Goal: Navigation & Orientation: Find specific page/section

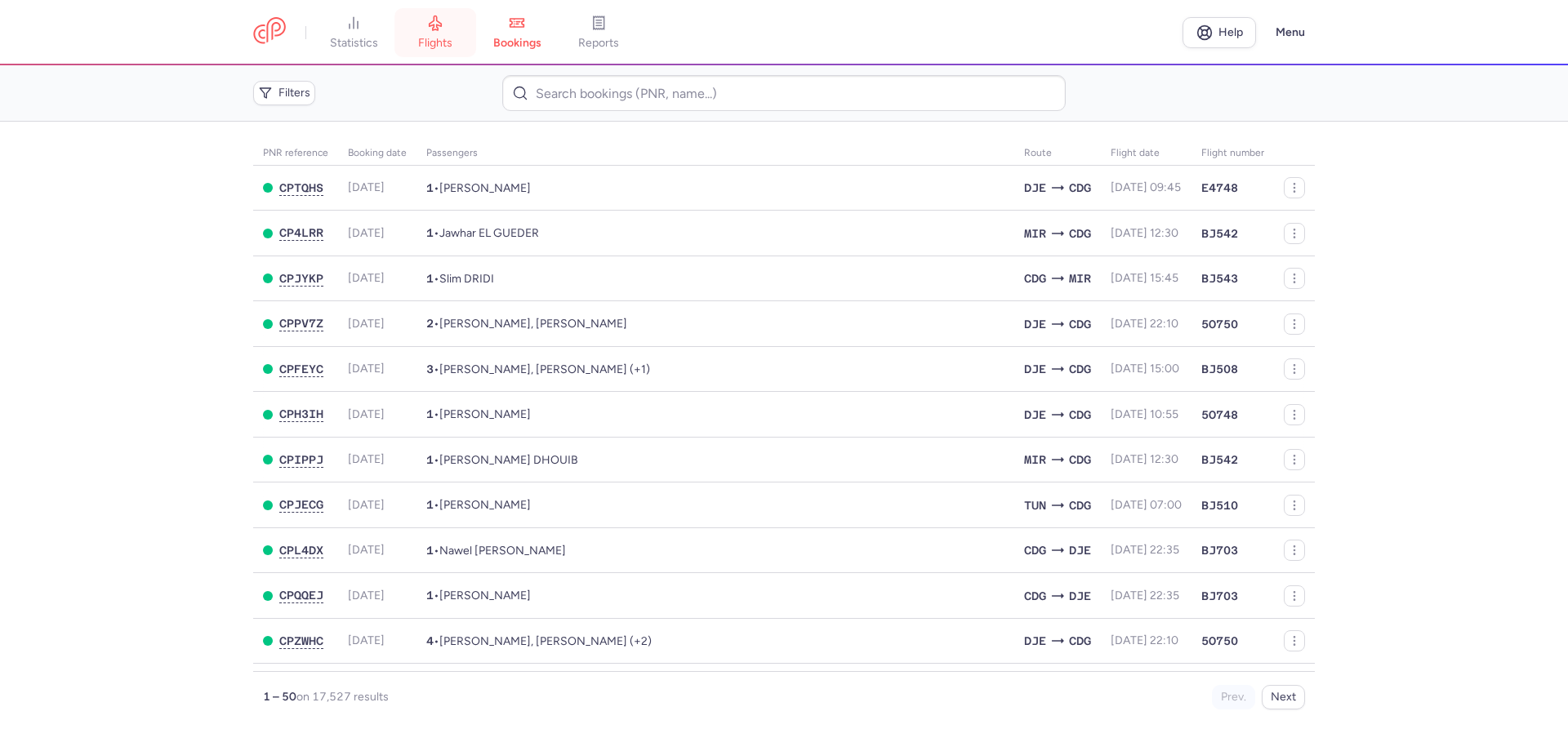
click at [436, 31] on link "flights" at bounding box center [435, 33] width 82 height 36
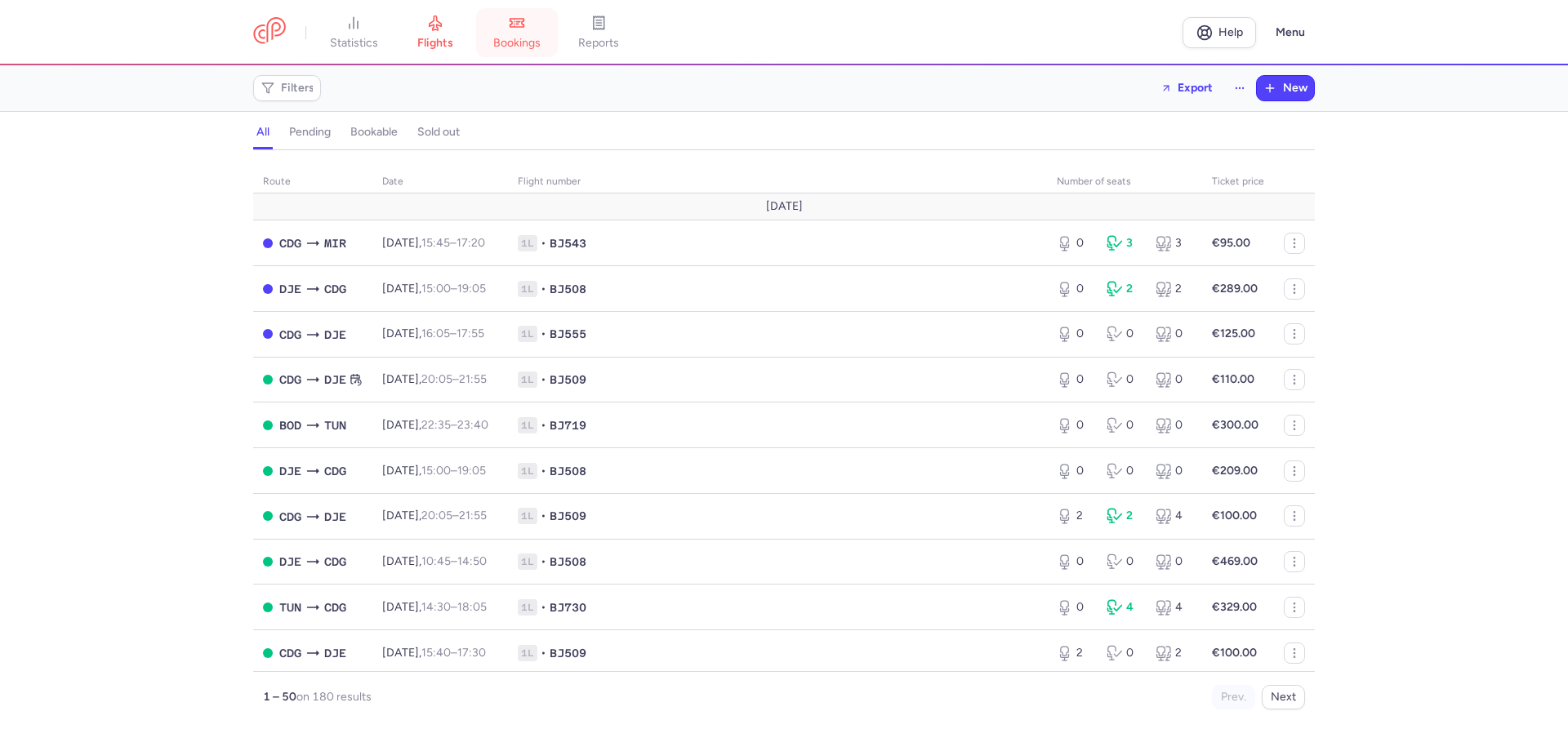
click at [519, 35] on link "bookings" at bounding box center [516, 33] width 82 height 36
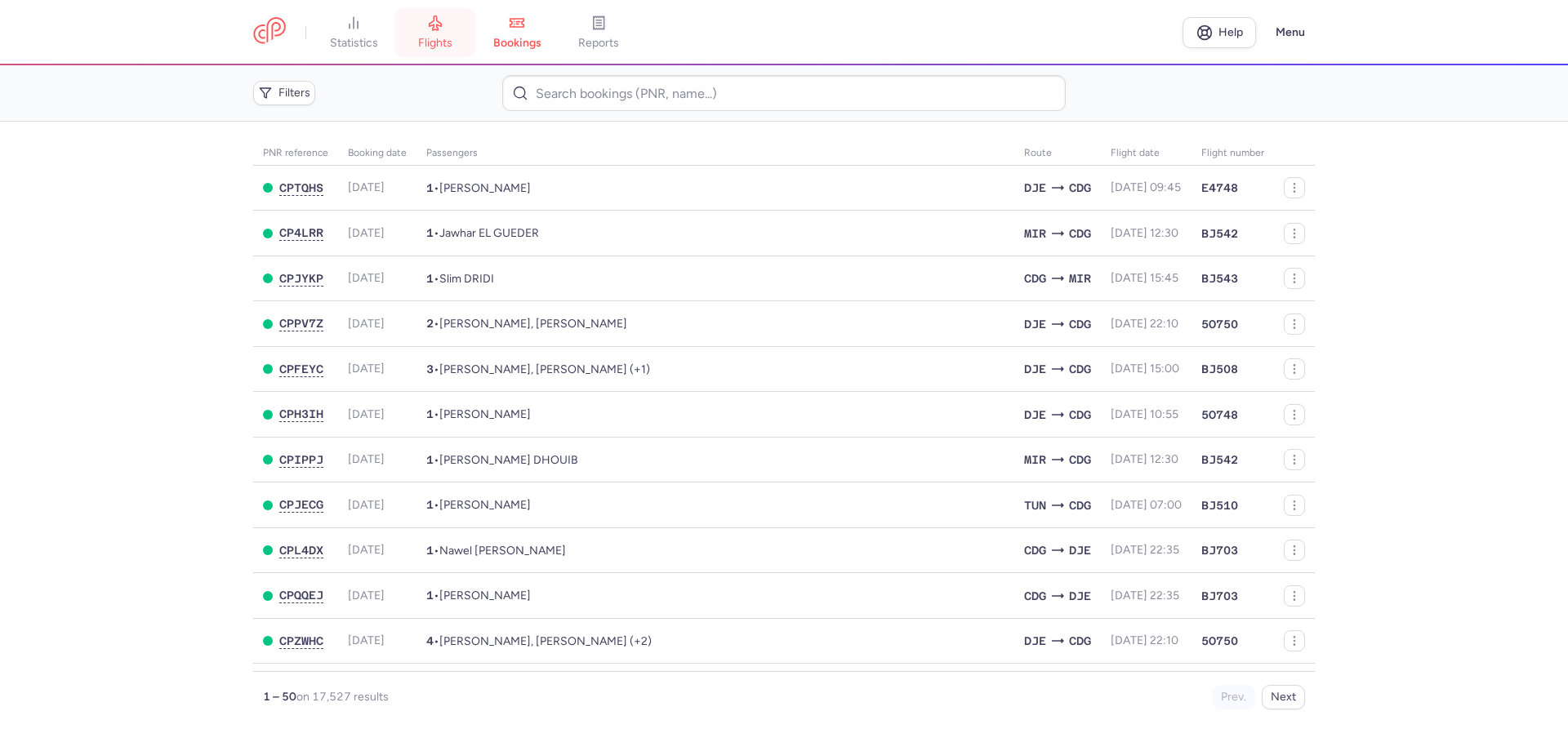
click at [439, 36] on span "flights" at bounding box center [436, 43] width 34 height 15
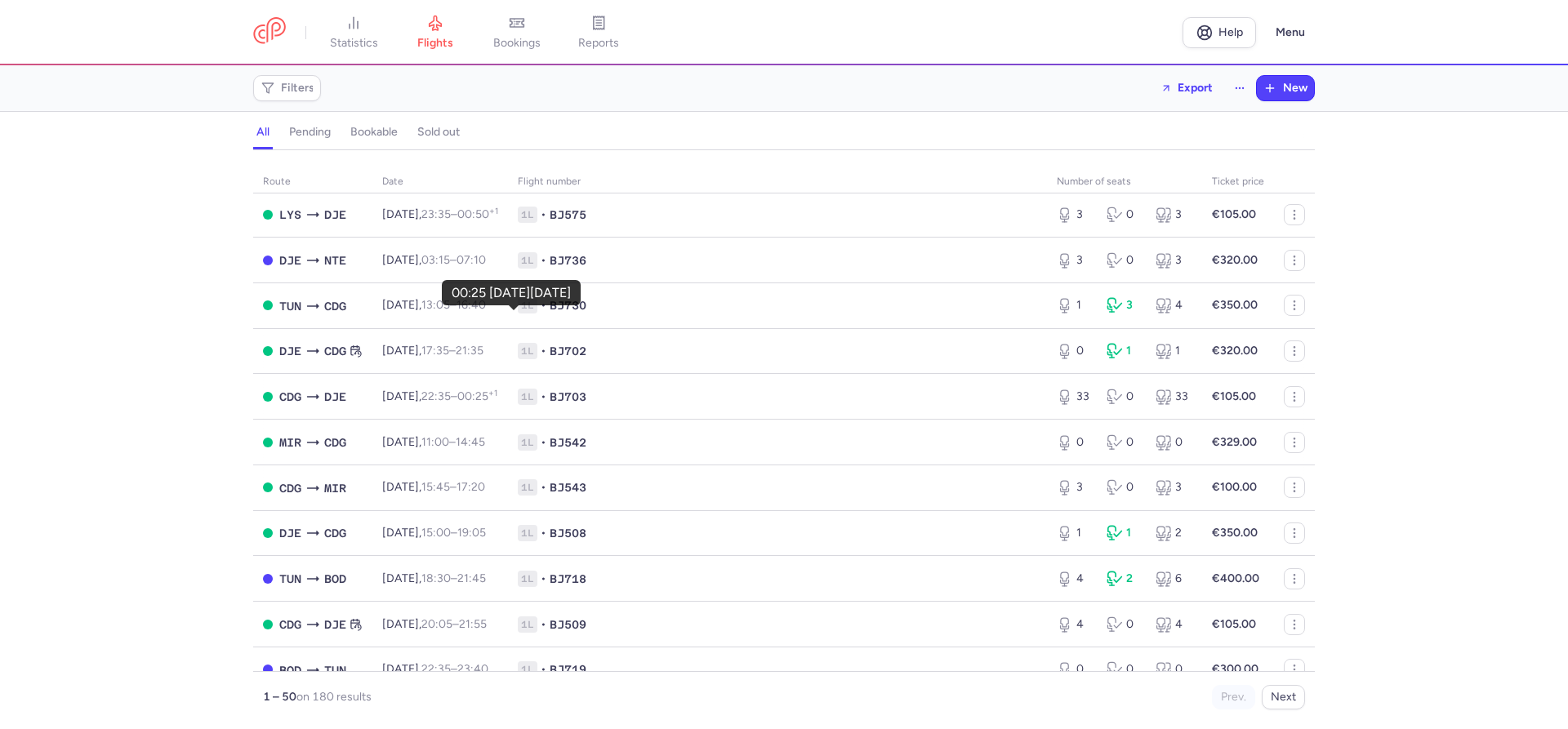
scroll to position [1582, 0]
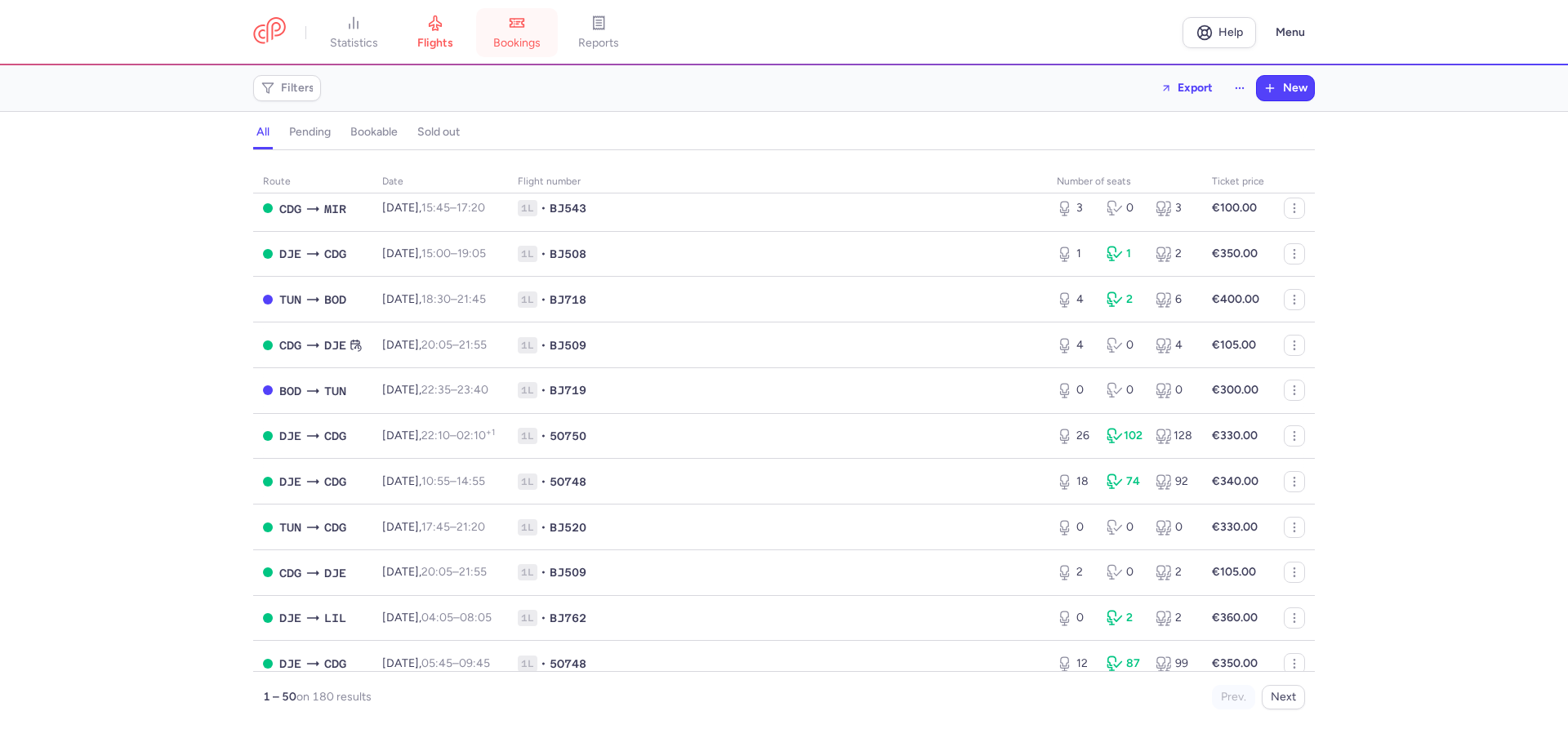
click at [522, 41] on span "bookings" at bounding box center [516, 43] width 47 height 15
